Goal: Task Accomplishment & Management: Manage account settings

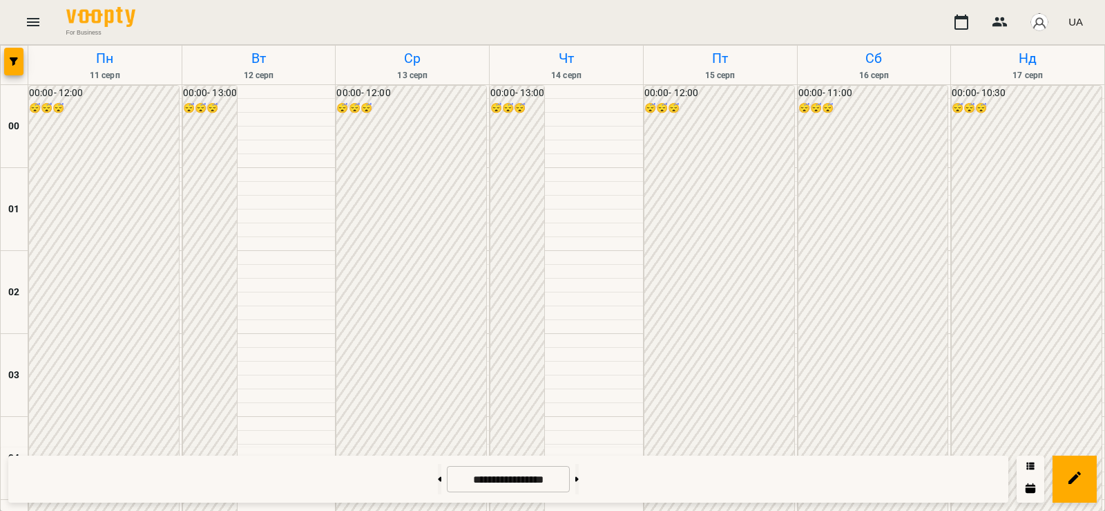
scroll to position [967, 0]
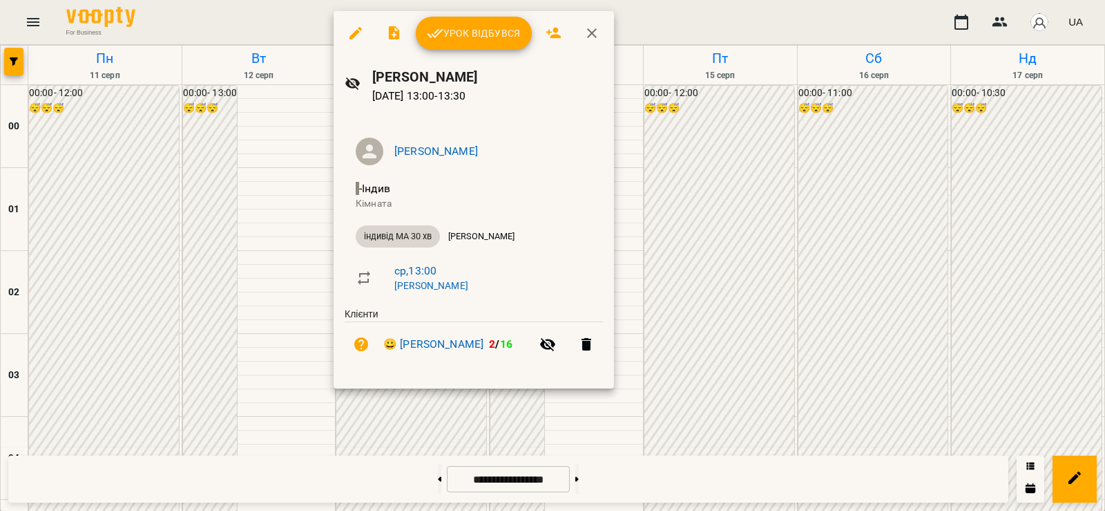
click at [526, 409] on div at bounding box center [552, 255] width 1105 height 511
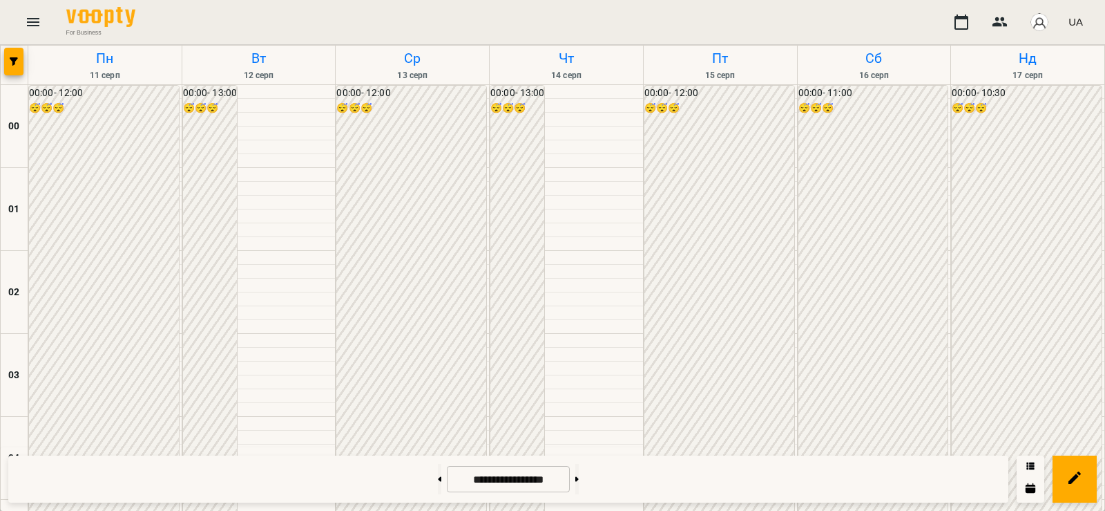
scroll to position [806, 0]
